Goal: Information Seeking & Learning: Learn about a topic

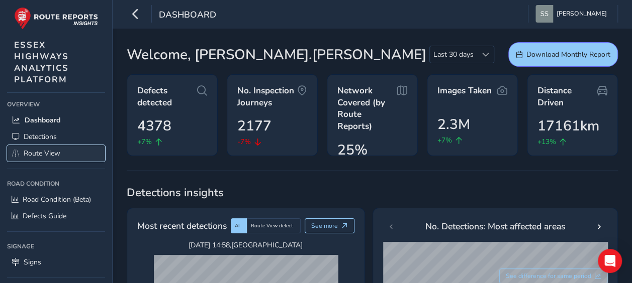
click at [45, 150] on span "Route View" at bounding box center [42, 154] width 37 height 10
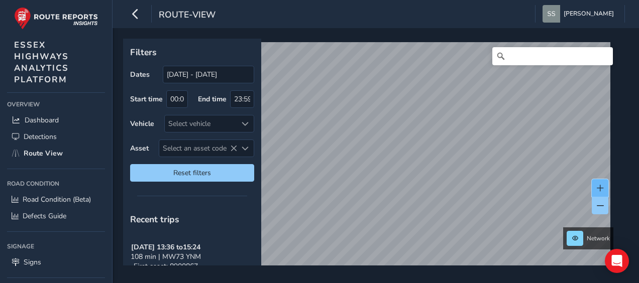
click at [600, 190] on span at bounding box center [600, 188] width 7 height 7
click at [600, 189] on span at bounding box center [600, 188] width 7 height 7
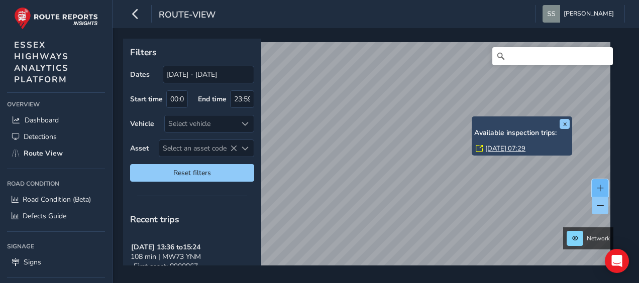
click at [605, 187] on button at bounding box center [600, 188] width 17 height 18
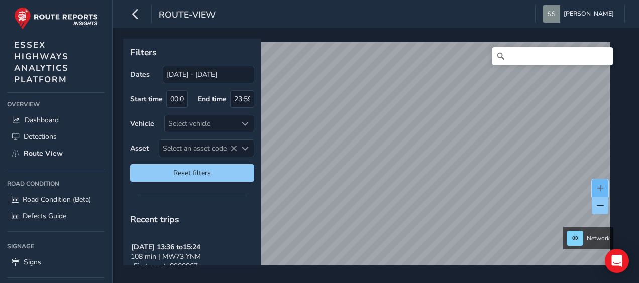
click at [605, 186] on button at bounding box center [600, 188] width 17 height 18
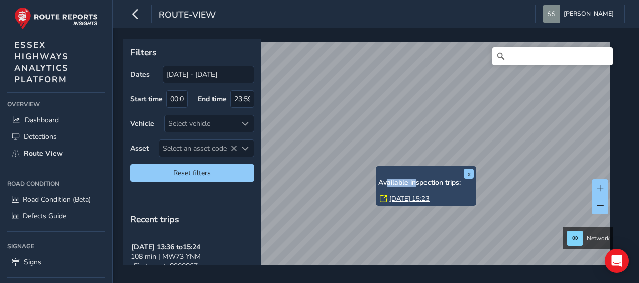
click at [414, 167] on div "x Available inspection trips: [GEOGRAPHIC_DATA][DATE] 15:23" at bounding box center [426, 186] width 100 height 40
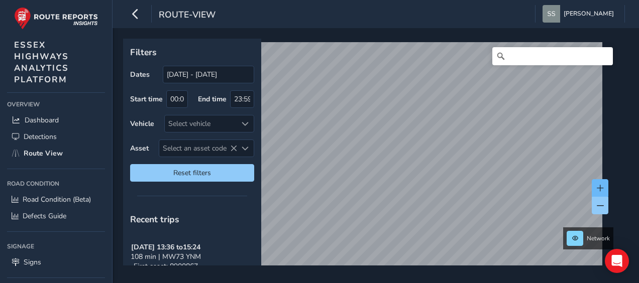
click at [595, 184] on button at bounding box center [600, 188] width 17 height 18
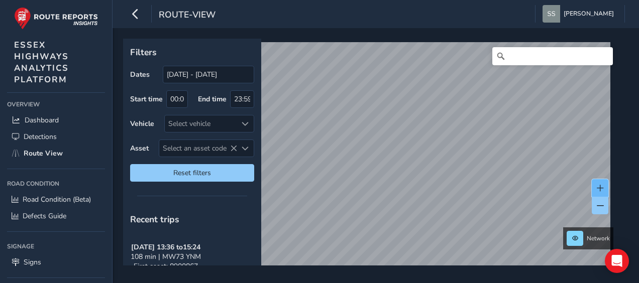
click at [600, 187] on span at bounding box center [600, 188] width 7 height 7
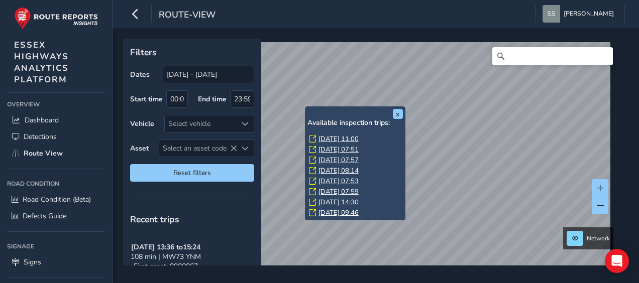
click at [342, 190] on link "[DATE] 07:59" at bounding box center [339, 191] width 40 height 9
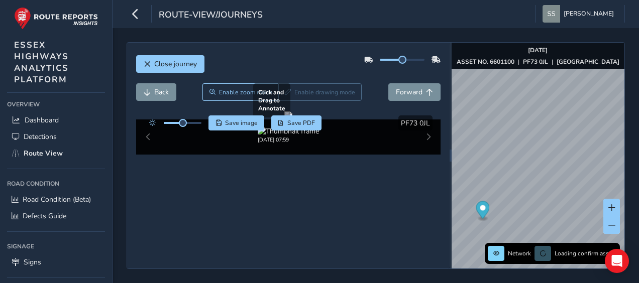
click at [292, 120] on div at bounding box center [288, 116] width 8 height 8
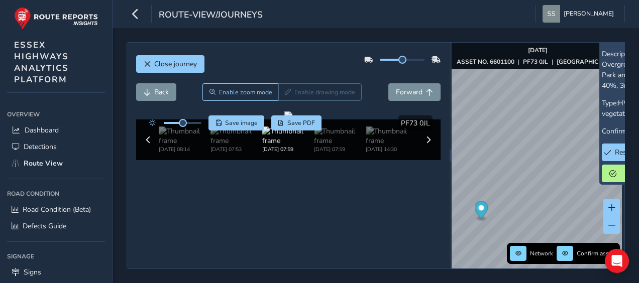
click at [582, 250] on span "Confirm assets" at bounding box center [597, 254] width 40 height 8
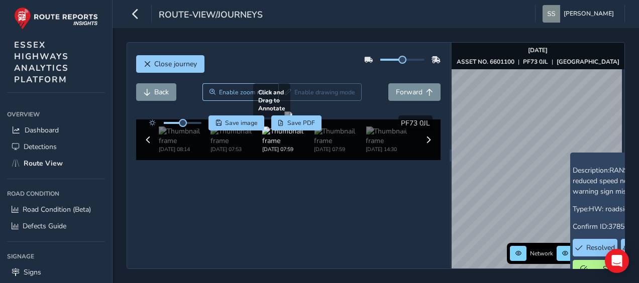
click at [416, 133] on div "Close journey Back Enable zoom mode Enable drawing mode Forward Click and Drag …" at bounding box center [376, 155] width 498 height 227
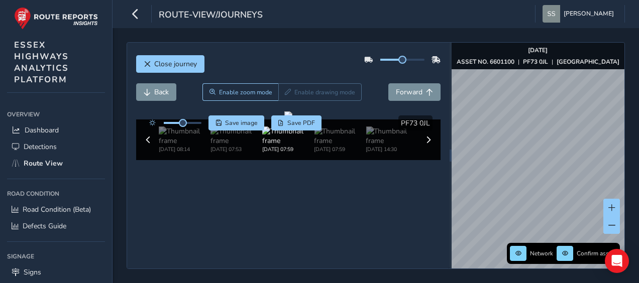
click at [438, 158] on div "Close journey Back Enable zoom mode Enable drawing mode Forward Click and Drag …" at bounding box center [376, 155] width 498 height 227
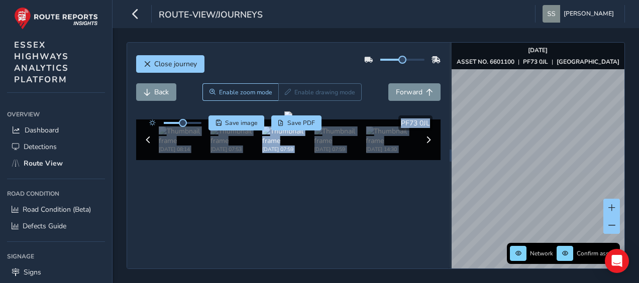
click at [437, 143] on div "Close journey Back Enable zoom mode Enable drawing mode Forward Click and Drag …" at bounding box center [376, 155] width 498 height 227
click at [609, 226] on span at bounding box center [611, 225] width 7 height 7
click at [610, 227] on span at bounding box center [611, 225] width 7 height 7
click at [605, 202] on div "Network Confirm assets [DATE] ASSET NO. 6601100 | PF73 0JL | [GEOGRAPHIC_DATA]" at bounding box center [538, 156] width 173 height 226
click at [442, 155] on div "Close journey Back Enable zoom mode Enable drawing mode Forward Click and Drag …" at bounding box center [376, 155] width 498 height 227
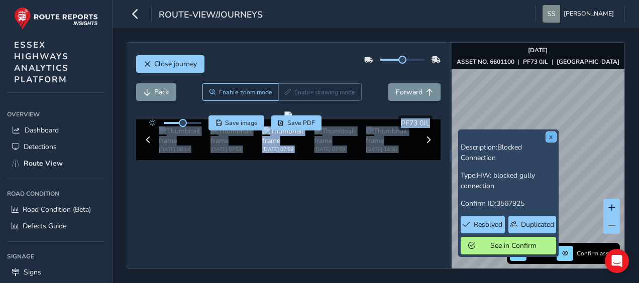
click at [547, 137] on button "x" at bounding box center [551, 137] width 10 height 10
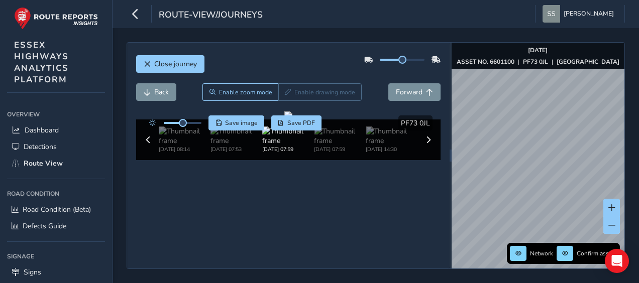
click at [387, 61] on div at bounding box center [402, 60] width 76 height 16
drag, startPoint x: 390, startPoint y: 60, endPoint x: 399, endPoint y: 63, distance: 9.5
click at [399, 63] on div at bounding box center [402, 60] width 76 height 16
click at [409, 95] on span "Forward" at bounding box center [409, 92] width 27 height 10
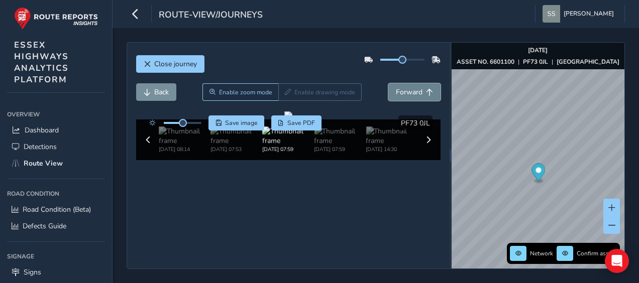
click at [409, 95] on span "Forward" at bounding box center [409, 92] width 27 height 10
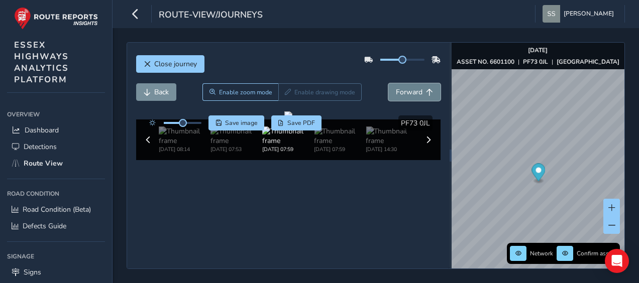
click at [409, 95] on span "Forward" at bounding box center [409, 92] width 27 height 10
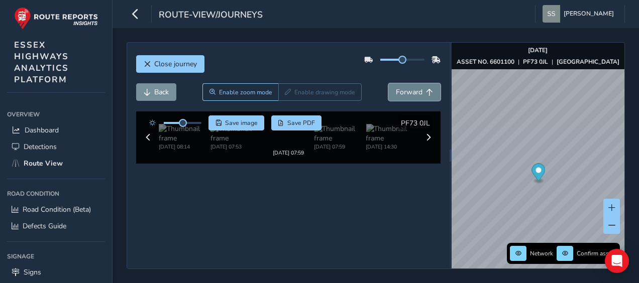
click at [409, 95] on span "Forward" at bounding box center [409, 92] width 27 height 10
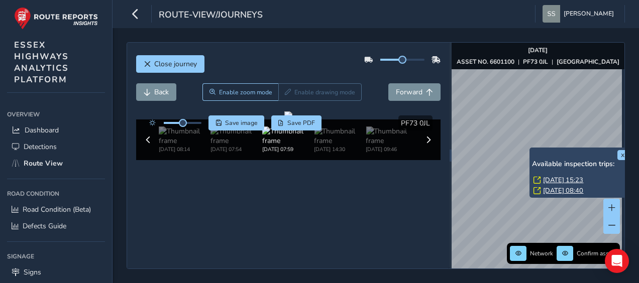
click at [531, 149] on div "x Available inspection trips: [GEOGRAPHIC_DATA][DATE] 15:23 [DATE] 08:40" at bounding box center [580, 173] width 100 height 50
click at [554, 179] on link "[DATE] 15:23" at bounding box center [563, 180] width 40 height 9
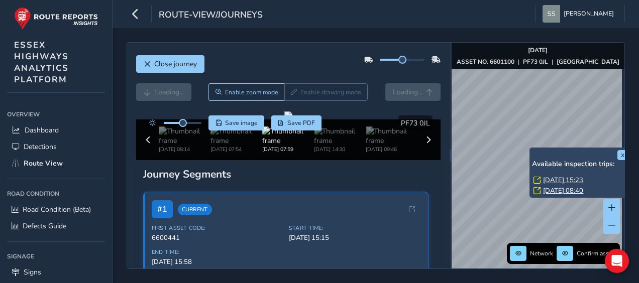
click at [552, 187] on link "[DATE] 08:40" at bounding box center [563, 190] width 40 height 9
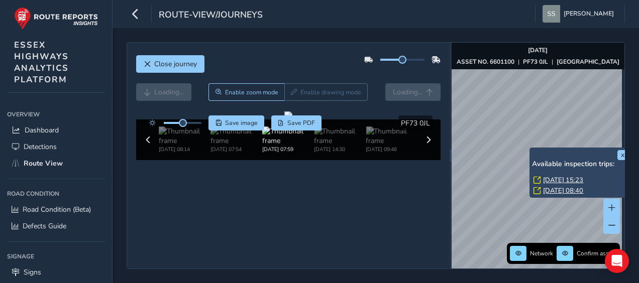
click at [554, 192] on link "[DATE] 08:40" at bounding box center [563, 190] width 40 height 9
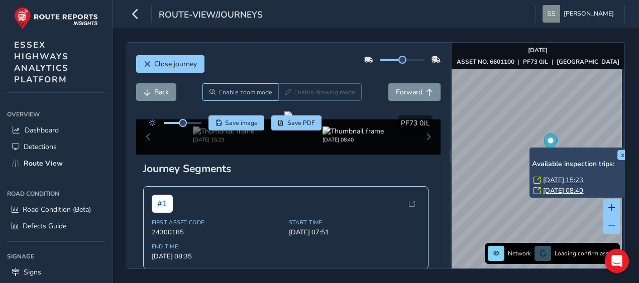
click at [553, 178] on link "[DATE] 15:23" at bounding box center [563, 180] width 40 height 9
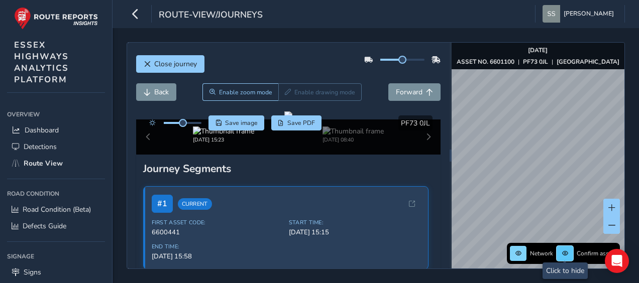
click at [566, 249] on button at bounding box center [565, 253] width 17 height 15
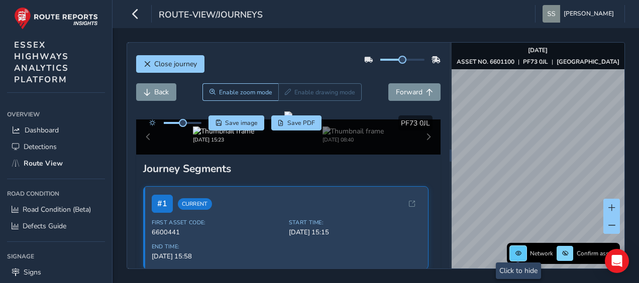
click at [523, 256] on button at bounding box center [518, 253] width 17 height 15
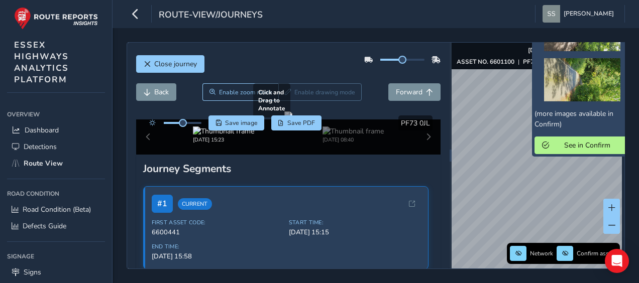
click at [412, 160] on div "Close journey Back Enable zoom mode Enable drawing mode Forward Click and Drag …" at bounding box center [376, 155] width 498 height 227
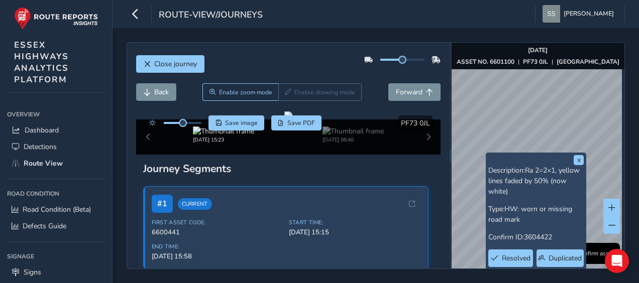
drag, startPoint x: 528, startPoint y: 191, endPoint x: 417, endPoint y: 119, distance: 132.5
click at [417, 119] on div "Close journey Back Enable zoom mode Enable drawing mode Forward Click and Drag …" at bounding box center [376, 155] width 498 height 227
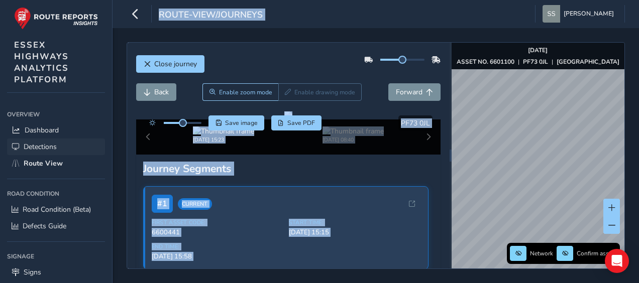
click at [46, 147] on span "Detections" at bounding box center [40, 147] width 33 height 10
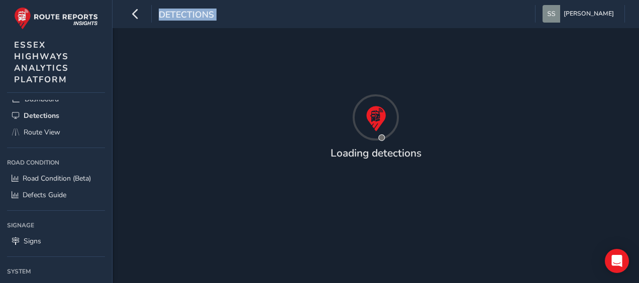
scroll to position [31, 0]
click at [210, 240] on div "Loading detections" at bounding box center [376, 155] width 527 height 255
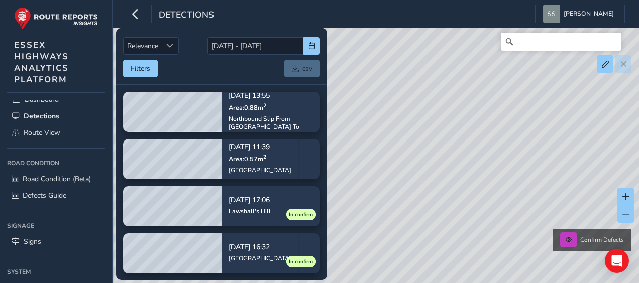
drag, startPoint x: 461, startPoint y: 162, endPoint x: 527, endPoint y: 152, distance: 66.5
click at [527, 152] on div "Confirm Defects" at bounding box center [319, 141] width 639 height 283
click at [437, 154] on div "Confirm Defects" at bounding box center [319, 141] width 639 height 283
click at [423, 159] on div "Confirm Defects" at bounding box center [319, 141] width 639 height 283
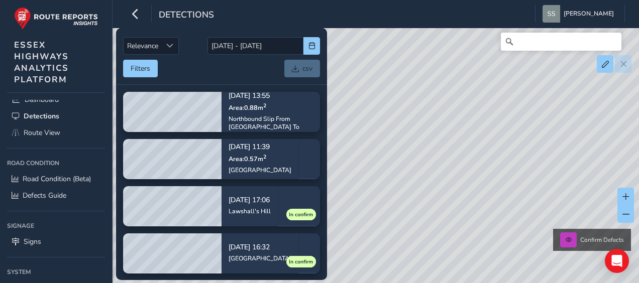
click at [423, 159] on div "Confirm Defects" at bounding box center [319, 141] width 639 height 283
drag, startPoint x: 497, startPoint y: 181, endPoint x: 582, endPoint y: 191, distance: 85.5
click at [582, 191] on div "Confirm Defects" at bounding box center [319, 141] width 639 height 283
click at [523, 158] on div "Confirm Defects" at bounding box center [319, 141] width 639 height 283
click at [523, 156] on div "Confirm Defects" at bounding box center [319, 141] width 639 height 283
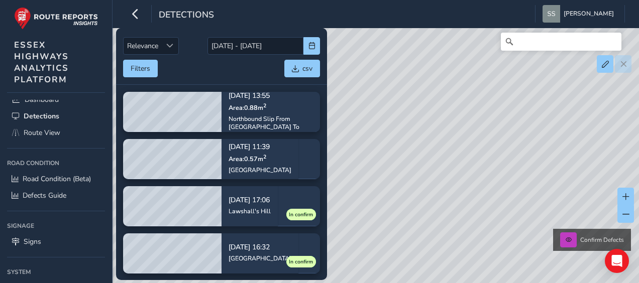
click at [502, 188] on div "Confirm Defects" at bounding box center [319, 141] width 639 height 283
drag, startPoint x: 477, startPoint y: 197, endPoint x: 535, endPoint y: 179, distance: 60.1
click at [535, 179] on div "Confirm Defects" at bounding box center [319, 141] width 639 height 283
drag, startPoint x: 468, startPoint y: 176, endPoint x: 456, endPoint y: 149, distance: 29.2
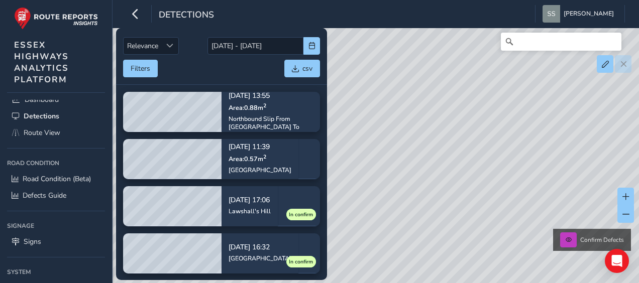
click at [525, 180] on div "Confirm Defects" at bounding box center [319, 141] width 639 height 283
click at [455, 159] on div "Confirm Defects" at bounding box center [319, 141] width 639 height 283
click at [449, 161] on div "Confirm Defects" at bounding box center [319, 141] width 639 height 283
click at [449, 160] on div "Confirm Defects" at bounding box center [319, 141] width 639 height 283
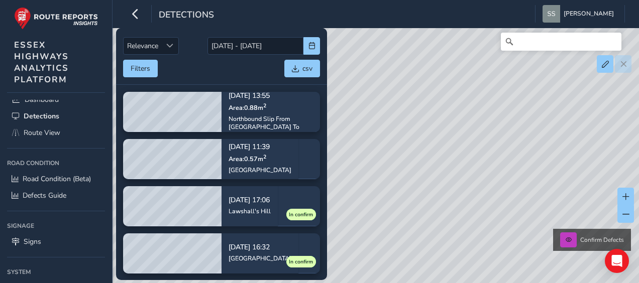
drag, startPoint x: 457, startPoint y: 208, endPoint x: 446, endPoint y: 181, distance: 29.3
click at [335, 179] on div "Confirm Defects" at bounding box center [319, 141] width 639 height 283
drag, startPoint x: 505, startPoint y: 185, endPoint x: 406, endPoint y: 174, distance: 99.6
click at [406, 174] on div "Confirm Defects" at bounding box center [319, 141] width 639 height 283
drag, startPoint x: 514, startPoint y: 186, endPoint x: 491, endPoint y: 170, distance: 28.4
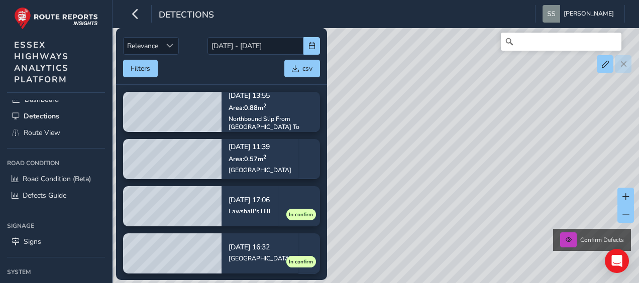
click at [389, 159] on div "Confirm Defects" at bounding box center [319, 141] width 639 height 283
drag, startPoint x: 506, startPoint y: 181, endPoint x: 502, endPoint y: 189, distance: 9.4
click at [502, 189] on div "Confirm Defects" at bounding box center [319, 141] width 639 height 283
drag, startPoint x: 521, startPoint y: 202, endPoint x: 589, endPoint y: 223, distance: 70.9
click at [589, 223] on div "Confirm Defects" at bounding box center [319, 141] width 639 height 283
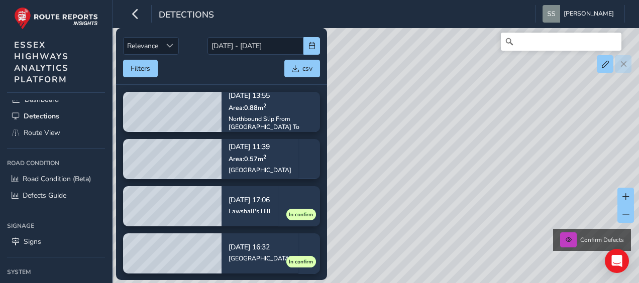
click at [496, 179] on div "Confirm Defects" at bounding box center [319, 141] width 639 height 283
click at [465, 137] on div "Confirm Defects" at bounding box center [319, 141] width 639 height 283
click at [562, 248] on div "Confirm Defects" at bounding box center [592, 240] width 78 height 22
click at [487, 210] on div "Confirm Defects" at bounding box center [319, 141] width 639 height 283
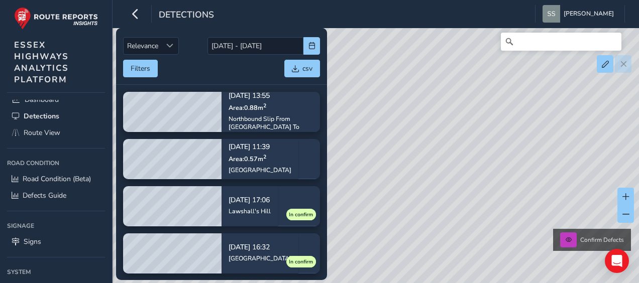
click at [487, 210] on div "Confirm Defects" at bounding box center [319, 141] width 639 height 283
drag, startPoint x: 424, startPoint y: 196, endPoint x: 456, endPoint y: 262, distance: 73.7
click at [456, 262] on div "Confirm Defects" at bounding box center [319, 141] width 639 height 283
click at [135, 64] on button "Filters" at bounding box center [140, 69] width 35 height 18
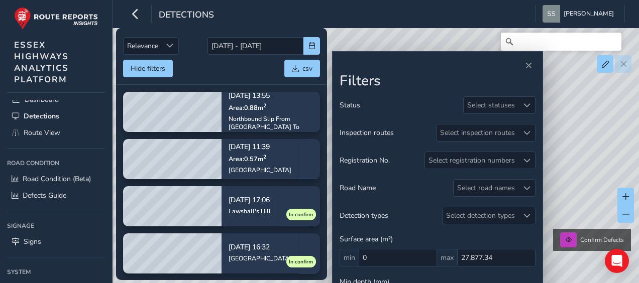
click at [503, 226] on div "Status Select statuses Inspection routes Select inspection routes Registration …" at bounding box center [438, 216] width 196 height 241
click at [502, 214] on div "Select detection types" at bounding box center [481, 215] width 76 height 17
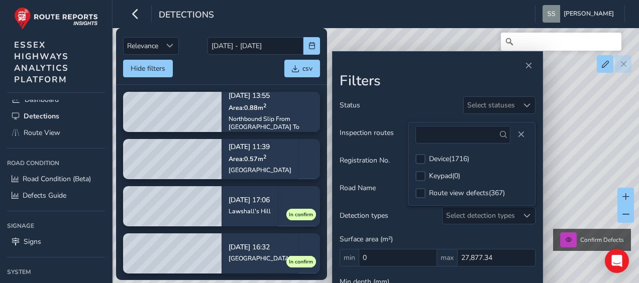
click at [467, 235] on div "Surface area (m²) min 0 max 27,877.34" at bounding box center [438, 251] width 196 height 32
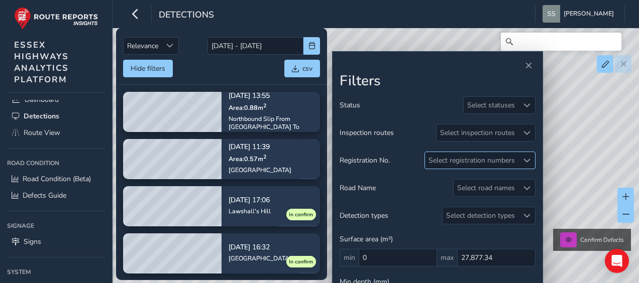
click at [489, 161] on div "Select registration numbers" at bounding box center [471, 160] width 93 height 17
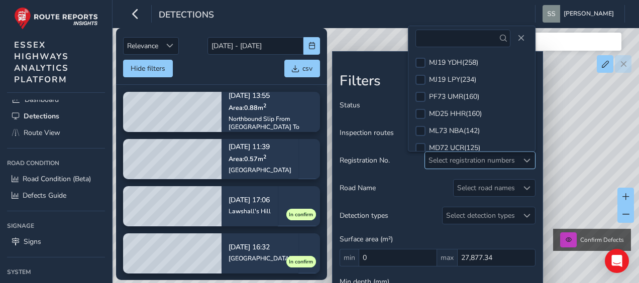
click at [489, 161] on div "Select registration numbers" at bounding box center [471, 160] width 93 height 17
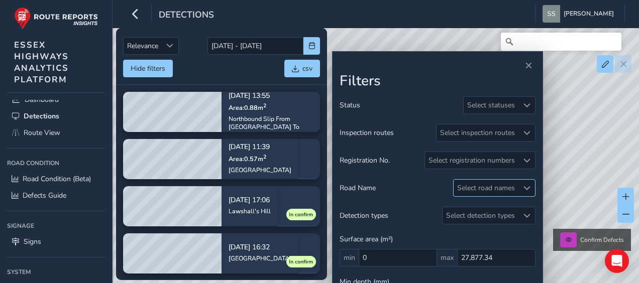
click at [501, 184] on div "Select road names" at bounding box center [486, 188] width 65 height 17
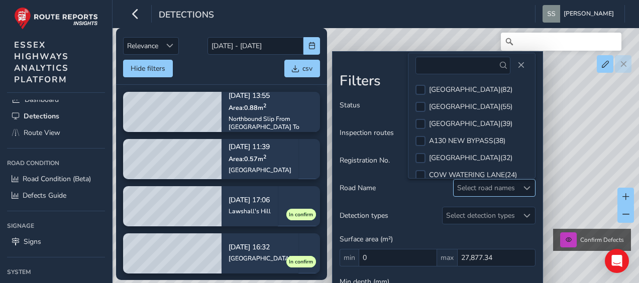
click at [501, 184] on div "Select road names" at bounding box center [486, 188] width 65 height 17
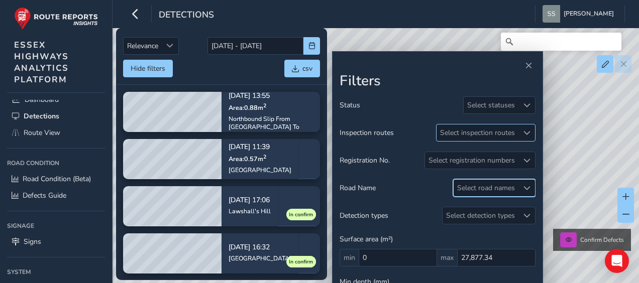
click at [497, 136] on div "Select inspection routes" at bounding box center [478, 133] width 82 height 17
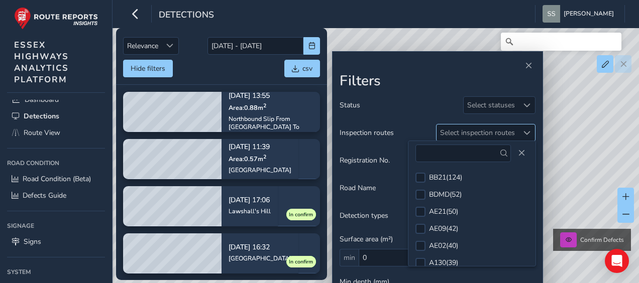
click at [497, 136] on div "Select inspection routes" at bounding box center [478, 133] width 82 height 17
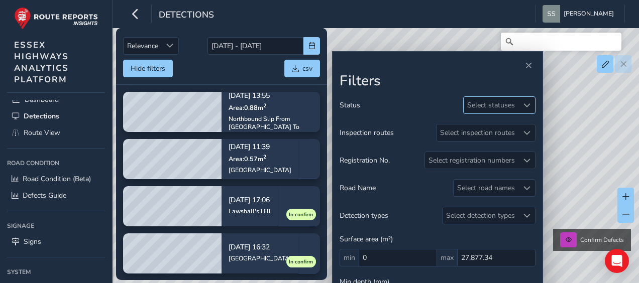
click at [499, 110] on div "Select statuses" at bounding box center [491, 105] width 55 height 17
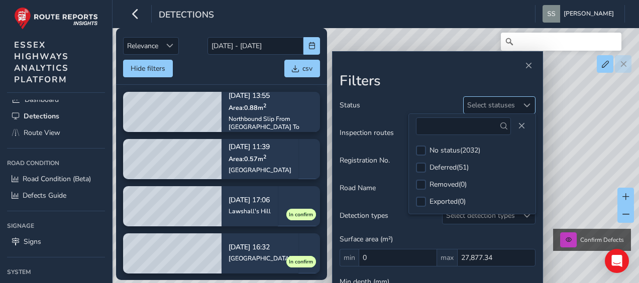
click at [499, 110] on div "Select statuses" at bounding box center [491, 105] width 55 height 17
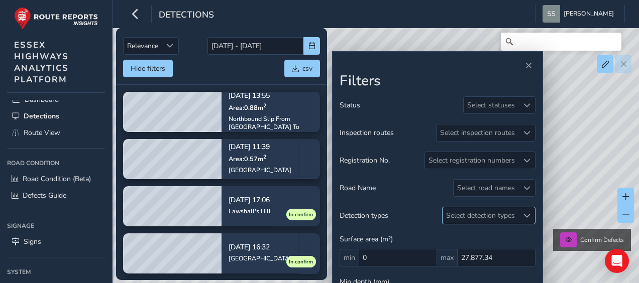
click at [490, 216] on div "Select detection types" at bounding box center [481, 215] width 76 height 17
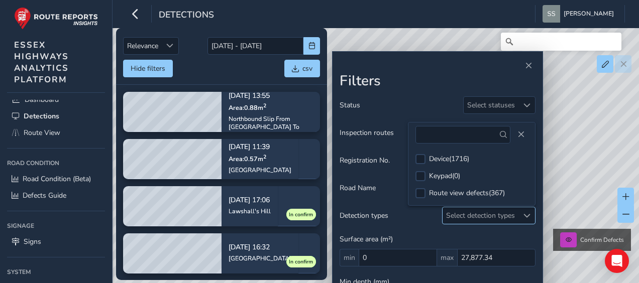
click at [490, 216] on div "Select detection types" at bounding box center [481, 215] width 76 height 17
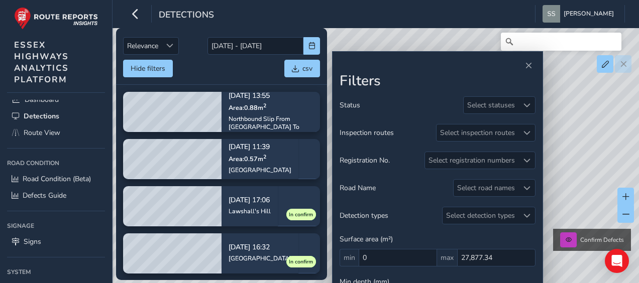
drag, startPoint x: 461, startPoint y: 233, endPoint x: 486, endPoint y: 226, distance: 26.6
click at [485, 226] on div "Status Select statuses Inspection routes Select inspection routes Registration …" at bounding box center [438, 216] width 196 height 241
click at [494, 270] on div "Status Select statuses Inspection routes Select inspection routes Registration …" at bounding box center [438, 216] width 196 height 241
click at [41, 132] on span "Route View" at bounding box center [42, 133] width 37 height 10
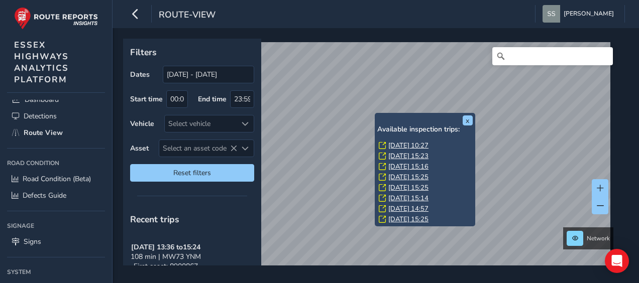
click at [461, 167] on div "x Available inspection trips: [GEOGRAPHIC_DATA][DATE] 10:27 [DATE] 15:23 [DATE]…" at bounding box center [372, 152] width 498 height 227
click at [463, 121] on button "x" at bounding box center [468, 121] width 10 height 10
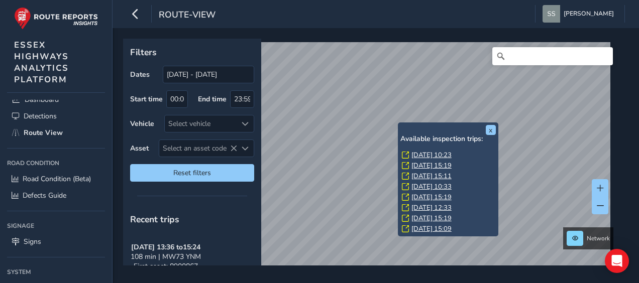
click at [405, 127] on div "x Available inspection trips: [GEOGRAPHIC_DATA][DATE] 10:23 [DATE] 15:19 [DATE]…" at bounding box center [447, 179] width 95 height 109
click at [429, 166] on link "[DATE] 15:19" at bounding box center [431, 165] width 40 height 9
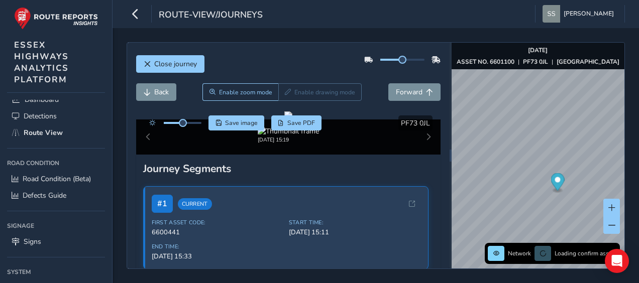
click at [552, 256] on div "Network Loading confirm assets" at bounding box center [552, 253] width 129 height 15
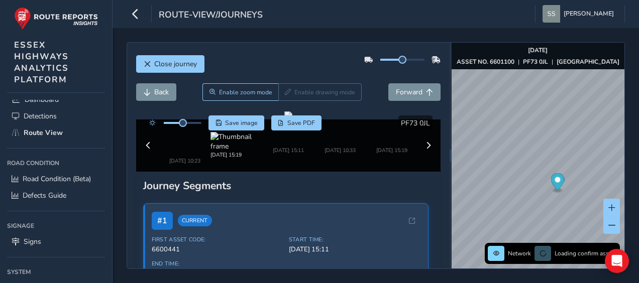
click at [541, 256] on div "Network Loading confirm assets" at bounding box center [552, 253] width 129 height 15
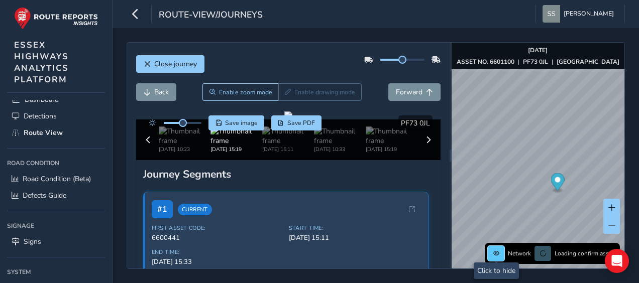
click at [501, 253] on button at bounding box center [496, 253] width 17 height 15
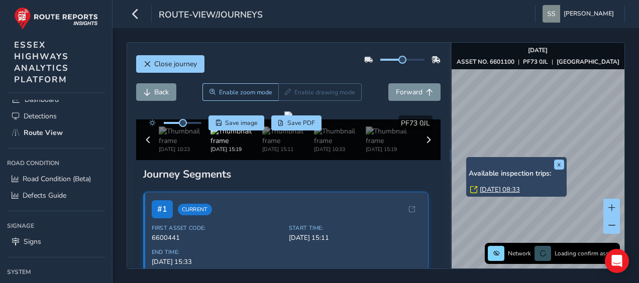
click at [469, 158] on div "x Available inspection trips: [GEOGRAPHIC_DATA][DATE] 08:33" at bounding box center [516, 177] width 100 height 40
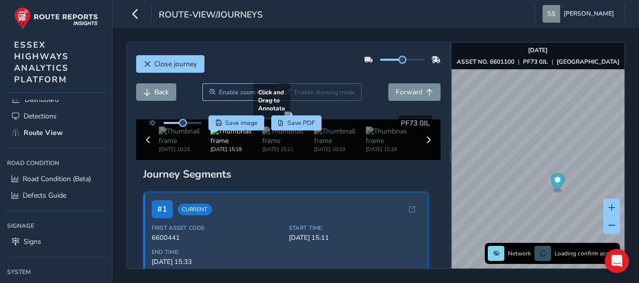
drag, startPoint x: 393, startPoint y: 202, endPoint x: 369, endPoint y: 147, distance: 60.3
click at [292, 120] on div at bounding box center [288, 116] width 8 height 8
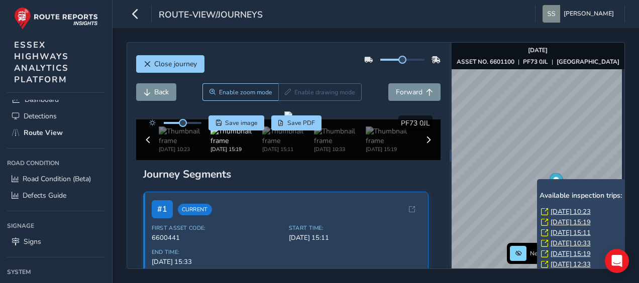
click at [584, 235] on link "[DATE] 15:11" at bounding box center [571, 233] width 40 height 9
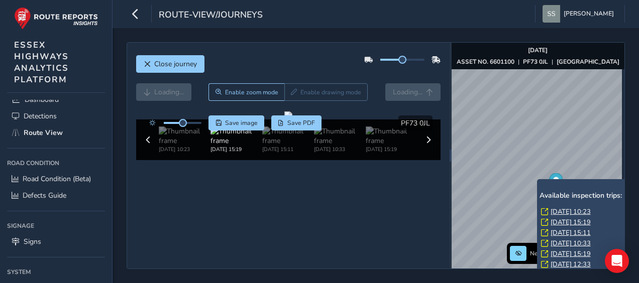
click at [571, 245] on link "[DATE] 10:33" at bounding box center [571, 243] width 40 height 9
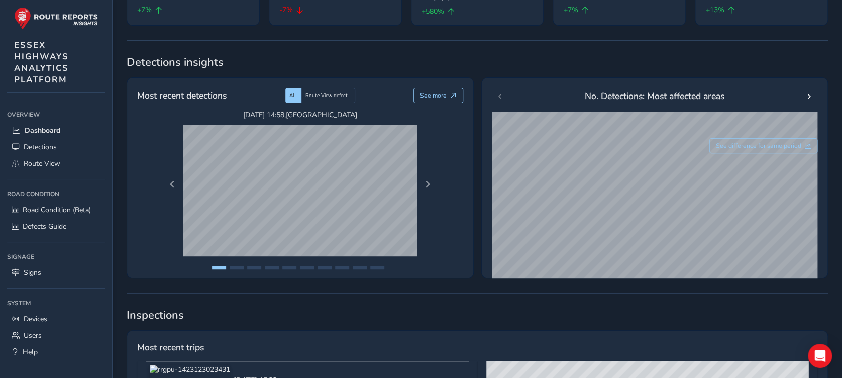
scroll to position [145, 0]
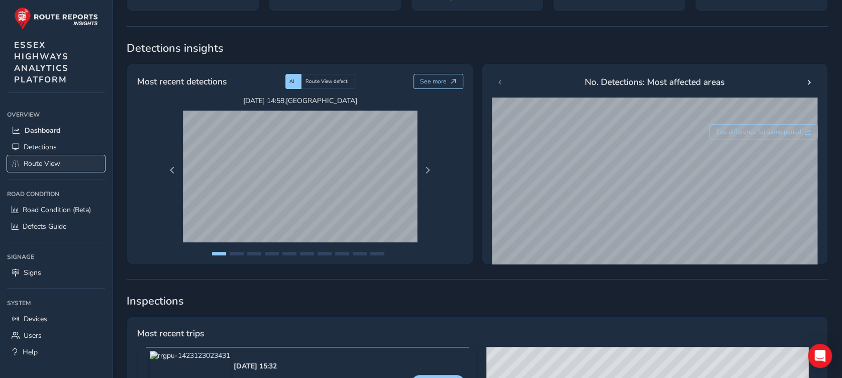
click at [41, 161] on span "Route View" at bounding box center [42, 164] width 37 height 10
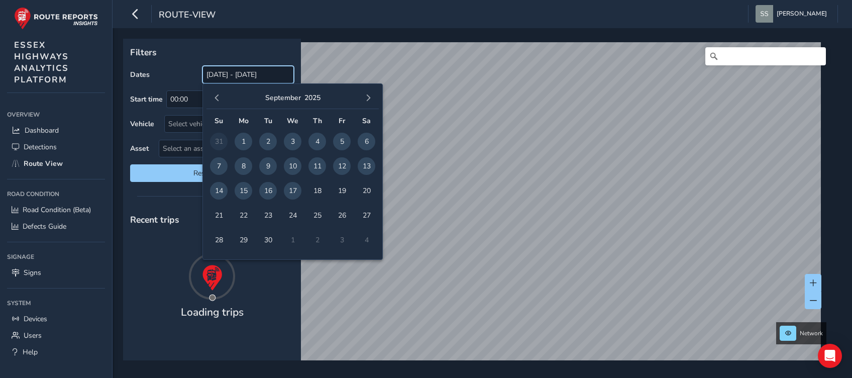
click at [224, 72] on input "[DATE] - [DATE]" at bounding box center [247, 75] width 91 height 18
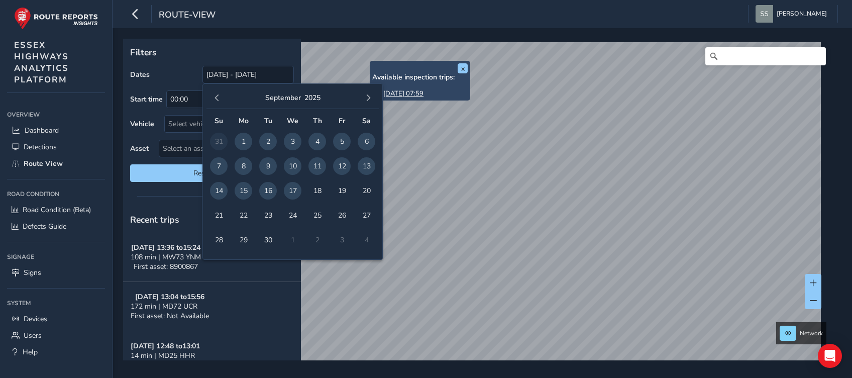
click at [337, 143] on span "5" at bounding box center [342, 142] width 18 height 18
type input "05/09/2025"
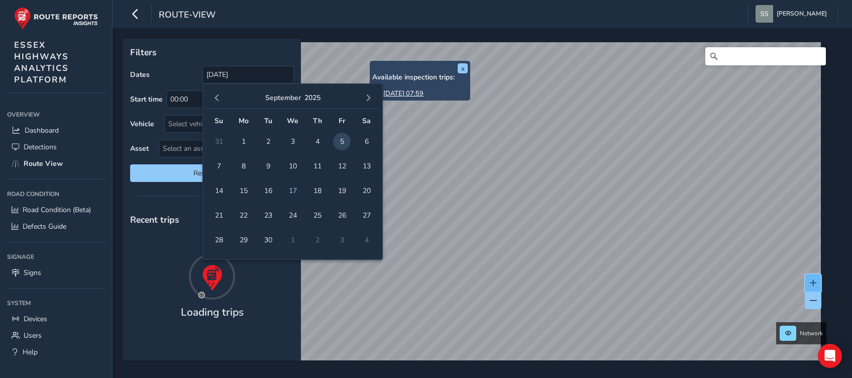
click at [631, 279] on span at bounding box center [813, 282] width 7 height 7
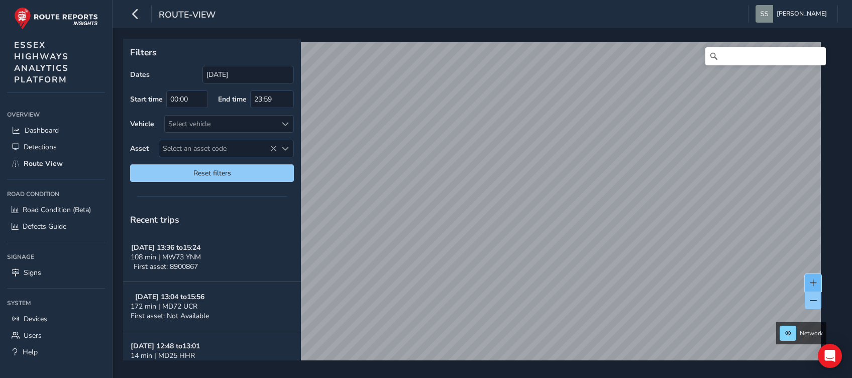
click at [631, 277] on button at bounding box center [813, 283] width 17 height 18
click at [631, 281] on span at bounding box center [813, 282] width 7 height 7
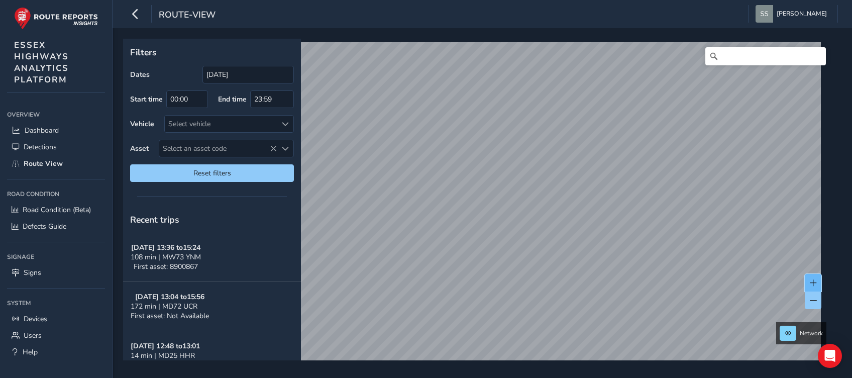
click at [631, 281] on span at bounding box center [813, 282] width 7 height 7
click at [250, 149] on span "Select an asset code" at bounding box center [218, 148] width 118 height 17
click at [283, 283] on span at bounding box center [286, 346] width 6 height 6
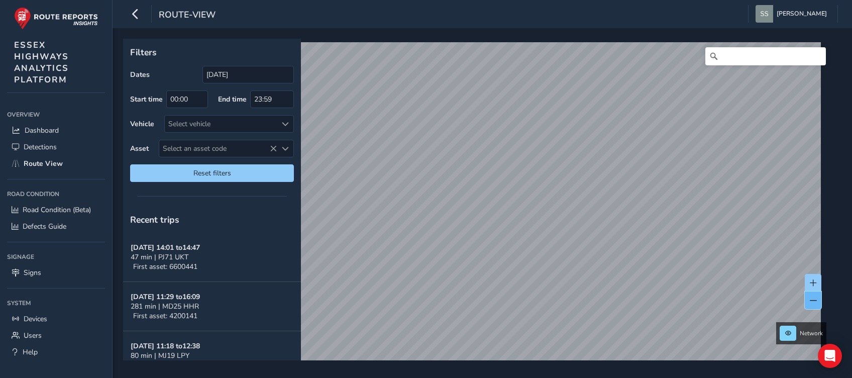
click at [631, 283] on span at bounding box center [813, 300] width 7 height 7
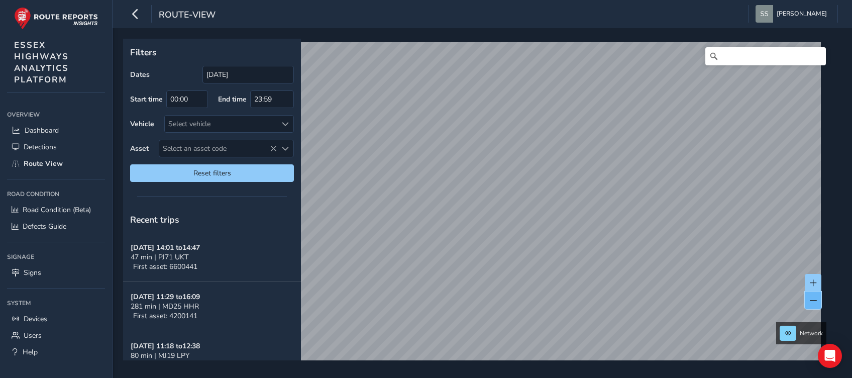
click at [631, 283] on span at bounding box center [813, 300] width 7 height 7
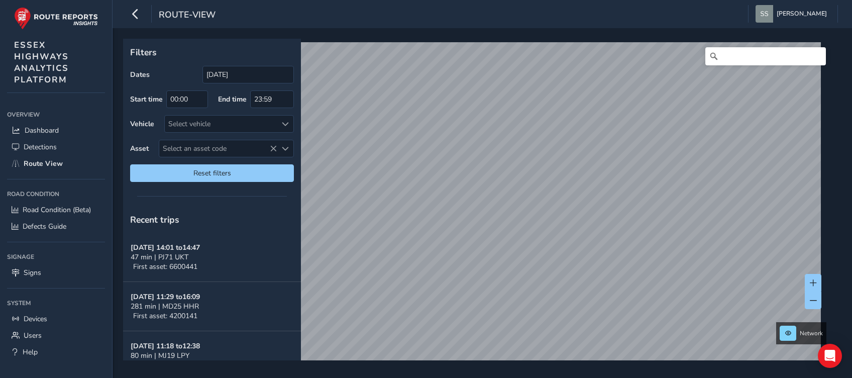
click at [571, 283] on div "Filters Dates 05/09/2025 Start time 00:00 End time 23:59 Vehicle Select vehicle…" at bounding box center [483, 203] width 740 height 350
click at [39, 146] on span "Detections" at bounding box center [40, 147] width 33 height 10
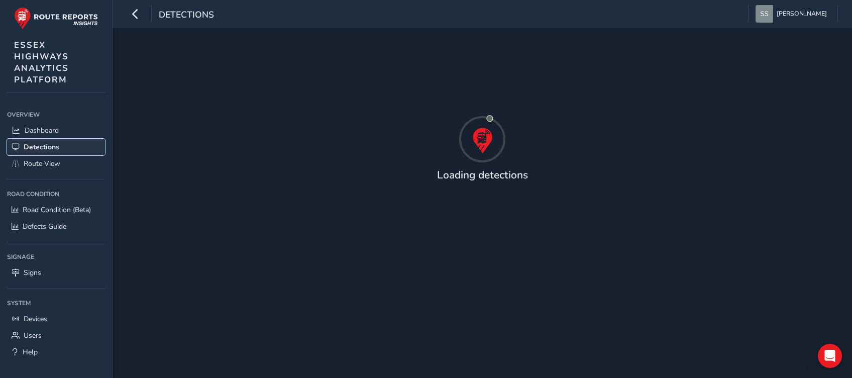
click at [39, 146] on span "Detections" at bounding box center [42, 147] width 36 height 10
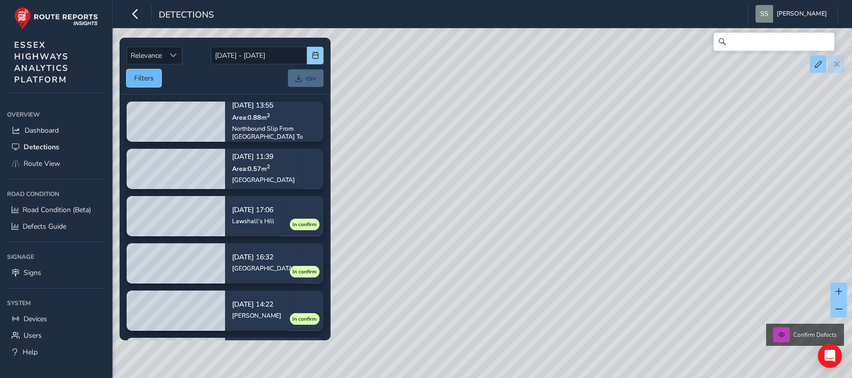
click at [139, 81] on button "Filters" at bounding box center [144, 78] width 35 height 18
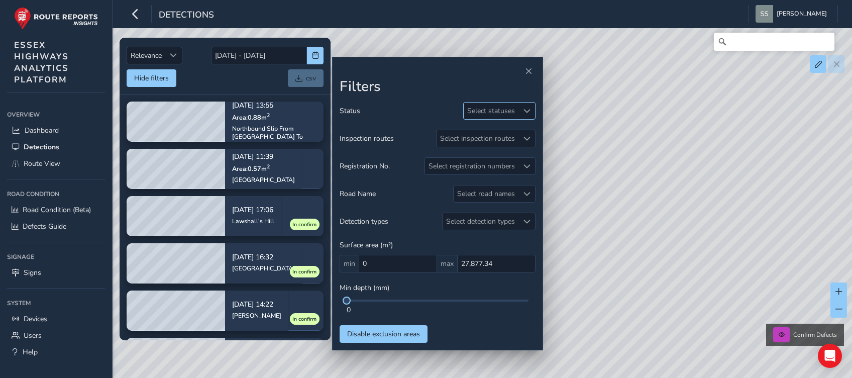
click at [508, 113] on div "Select statuses" at bounding box center [491, 110] width 55 height 17
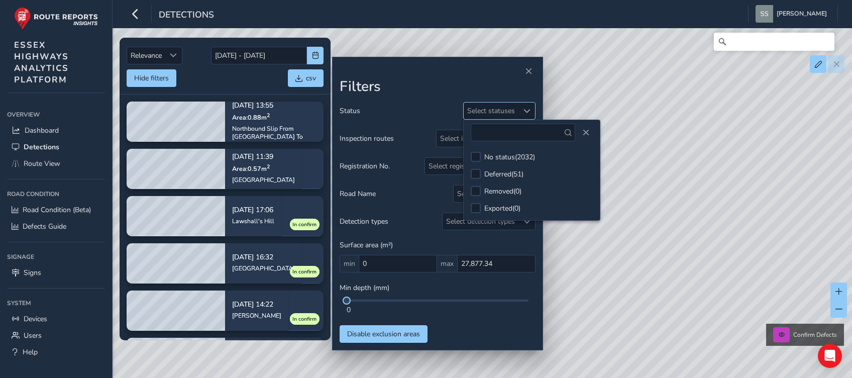
click at [508, 113] on div "Select statuses" at bounding box center [491, 110] width 55 height 17
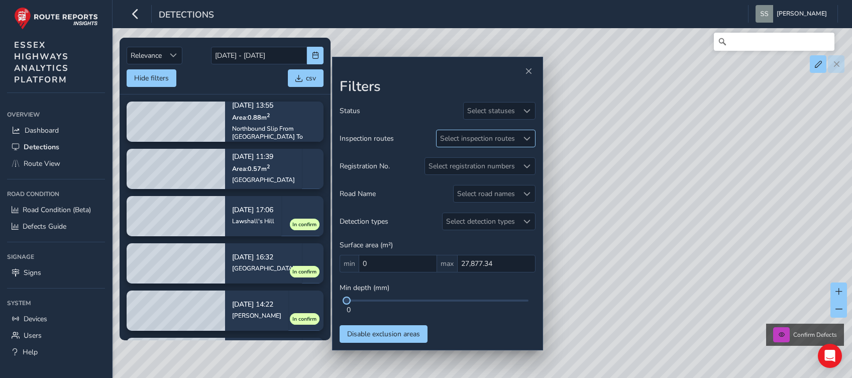
click at [495, 130] on div "Select inspection routes" at bounding box center [478, 138] width 82 height 17
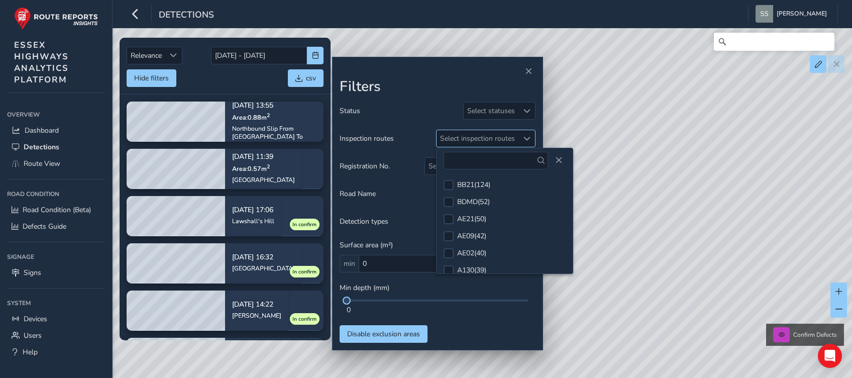
click at [495, 130] on div "Select inspection routes" at bounding box center [478, 138] width 82 height 17
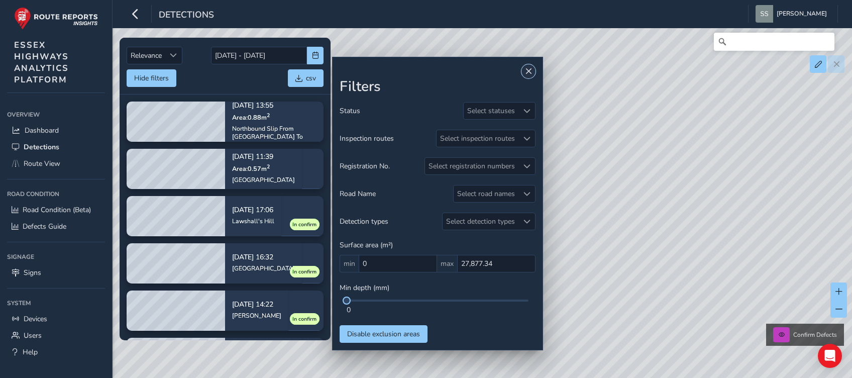
click at [526, 74] on span "Close" at bounding box center [528, 71] width 7 height 7
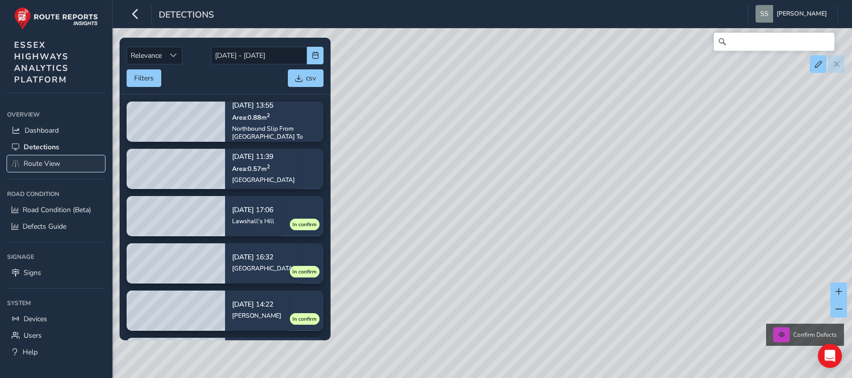
click at [47, 163] on span "Route View" at bounding box center [42, 164] width 37 height 10
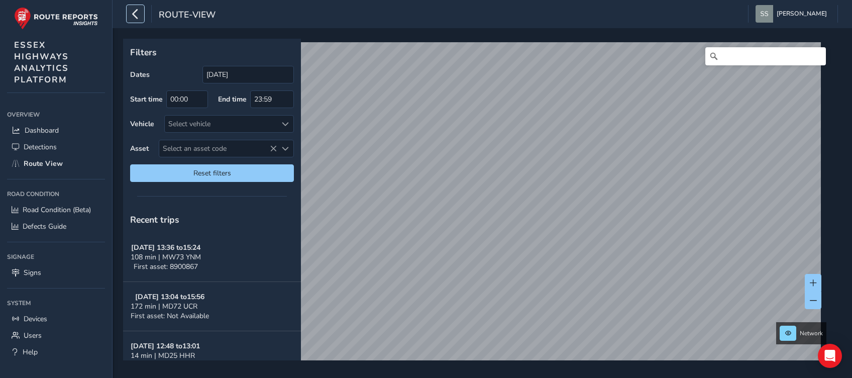
click at [139, 15] on icon "button" at bounding box center [135, 14] width 11 height 18
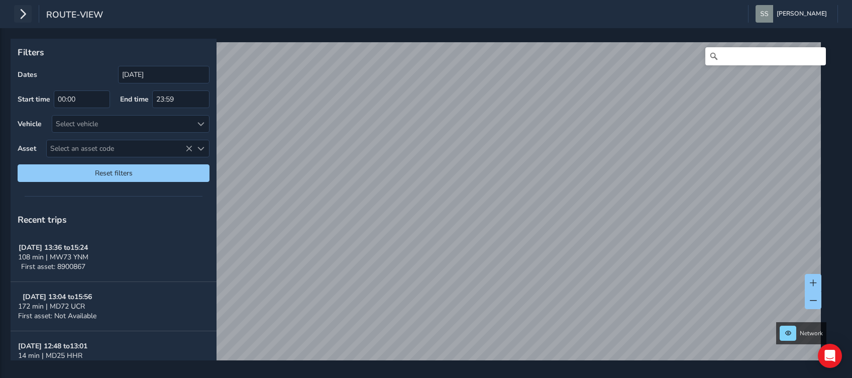
click at [139, 15] on div "route-view Simon Stubbings Colour Scheme: Dark Dim Light Logout" at bounding box center [426, 14] width 852 height 28
